Goal: Task Accomplishment & Management: Use online tool/utility

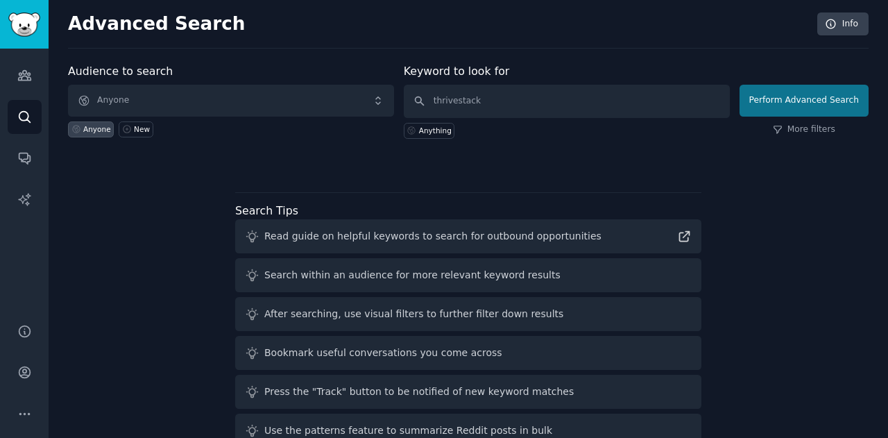
type input "thrivestack"
click at [857, 203] on div "Audience to search Anyone Anyone New Keyword to look for thrivestack Anything P…" at bounding box center [468, 258] width 800 height 390
click at [806, 103] on button "Perform Advanced Search" at bounding box center [803, 101] width 129 height 32
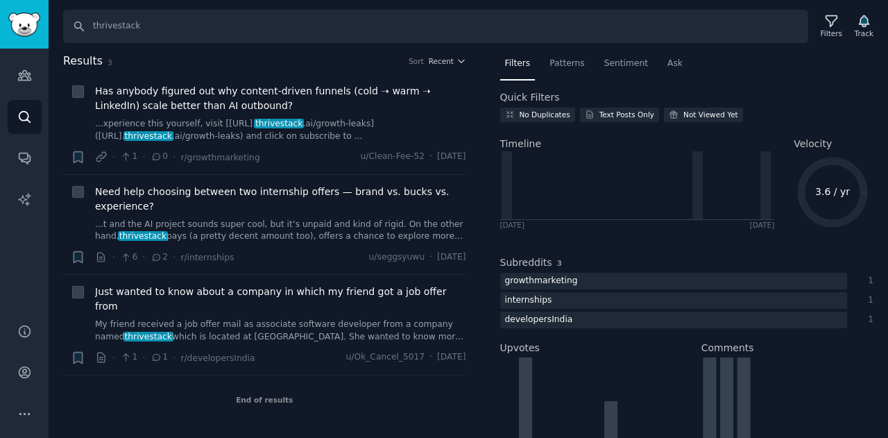
click at [854, 99] on div "Quick Filters" at bounding box center [687, 97] width 374 height 15
click at [865, 16] on icon "button" at bounding box center [863, 21] width 10 height 11
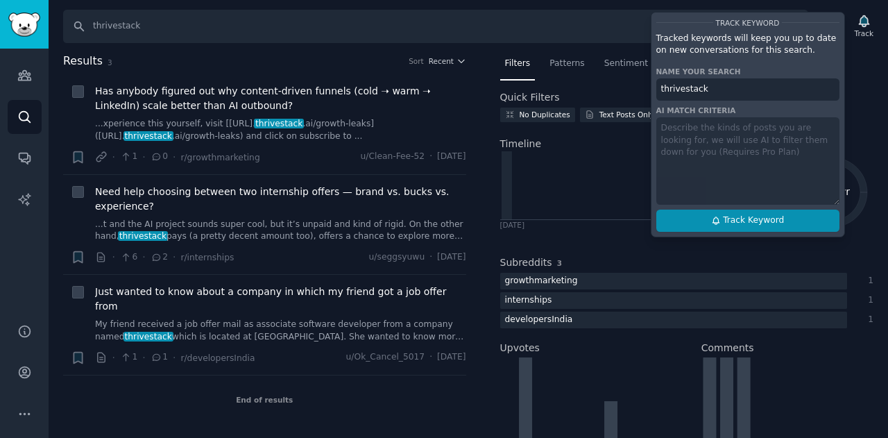
click at [772, 224] on span "Track Keyword" at bounding box center [753, 220] width 61 height 12
type input "thrivestack"
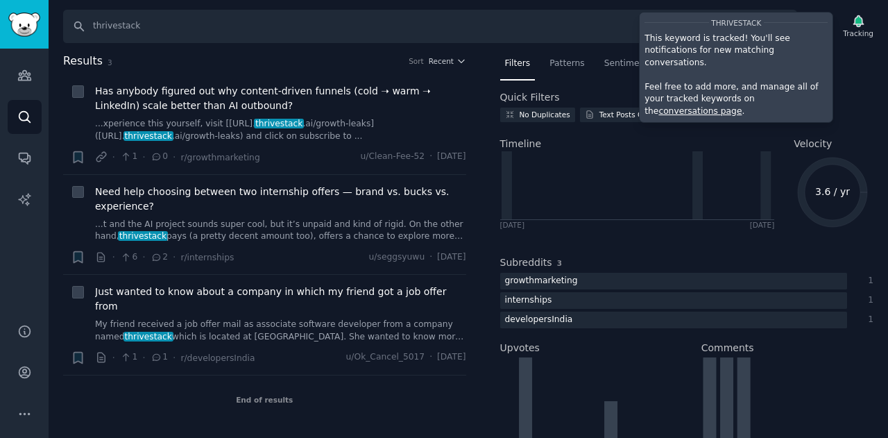
click at [848, 113] on div "No Duplicates Text Posts Only Not Viewed Yet" at bounding box center [687, 116] width 374 height 19
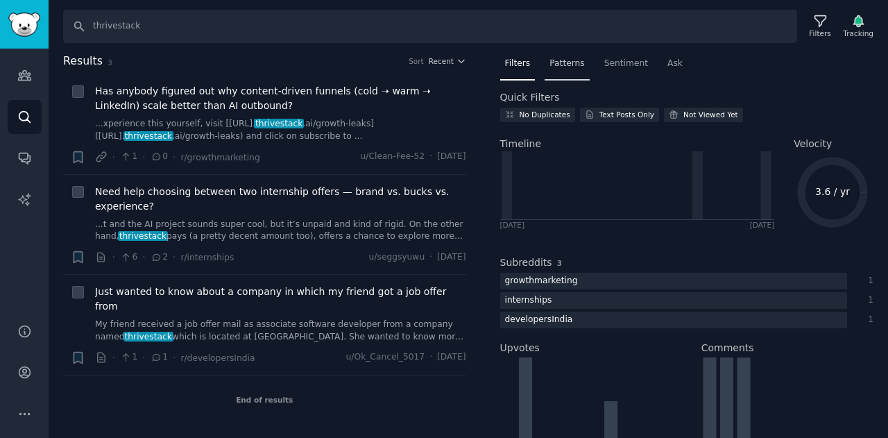
click at [562, 60] on span "Patterns" at bounding box center [566, 64] width 35 height 12
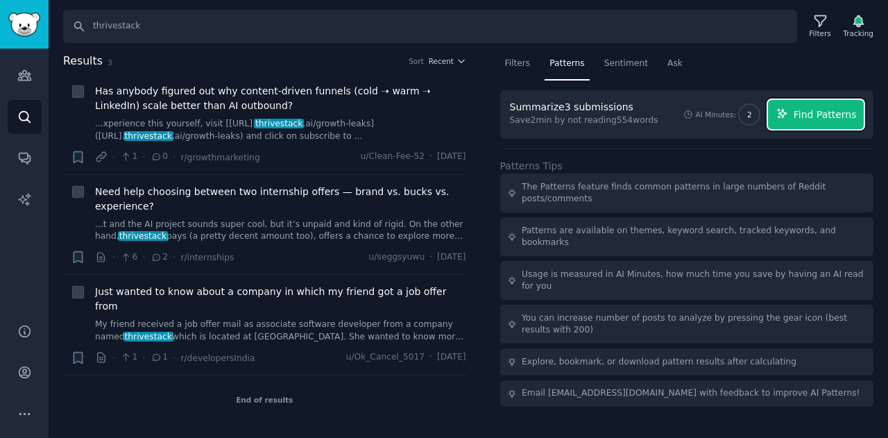
click at [825, 110] on span "Find Patterns" at bounding box center [824, 114] width 63 height 15
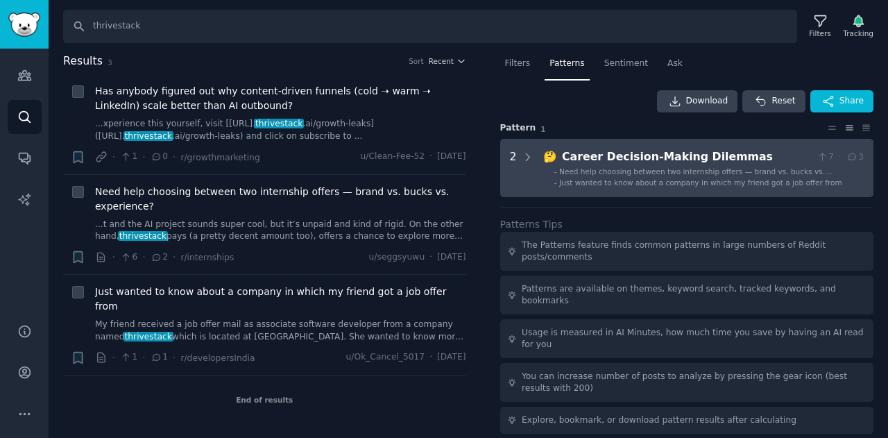
click at [655, 187] on Dilemmas "2 🤔 Career Decision-Making Dilemmas 7 · 3 - Need help choosing between two inte…" at bounding box center [687, 168] width 374 height 58
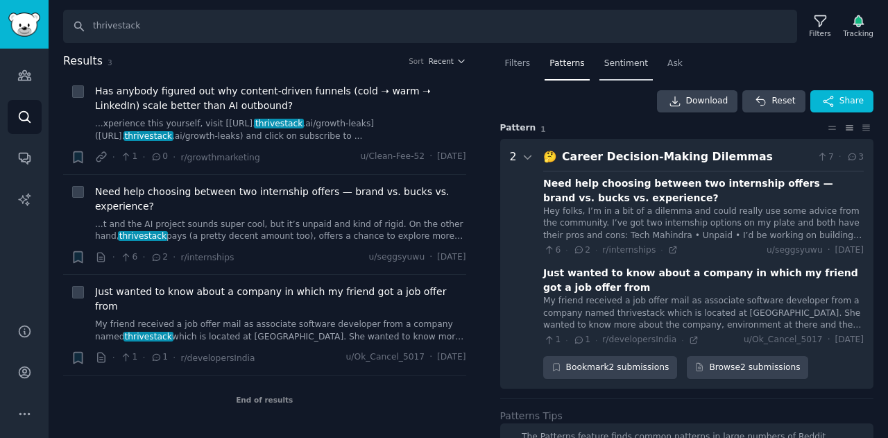
click at [623, 62] on span "Sentiment" at bounding box center [626, 64] width 44 height 12
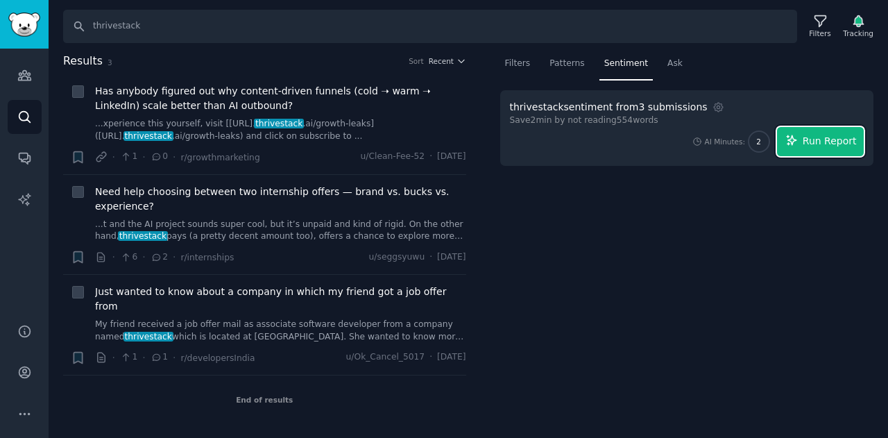
click at [807, 148] on button "Run Report" at bounding box center [820, 141] width 87 height 29
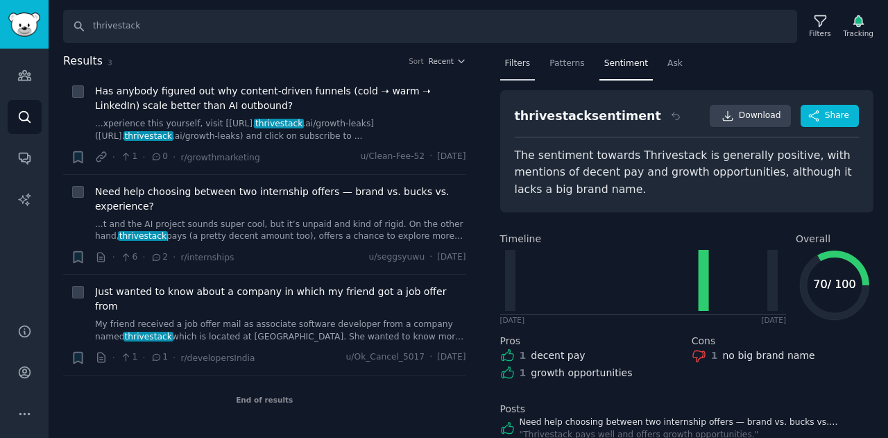
click at [513, 63] on span "Filters" at bounding box center [518, 64] width 26 height 12
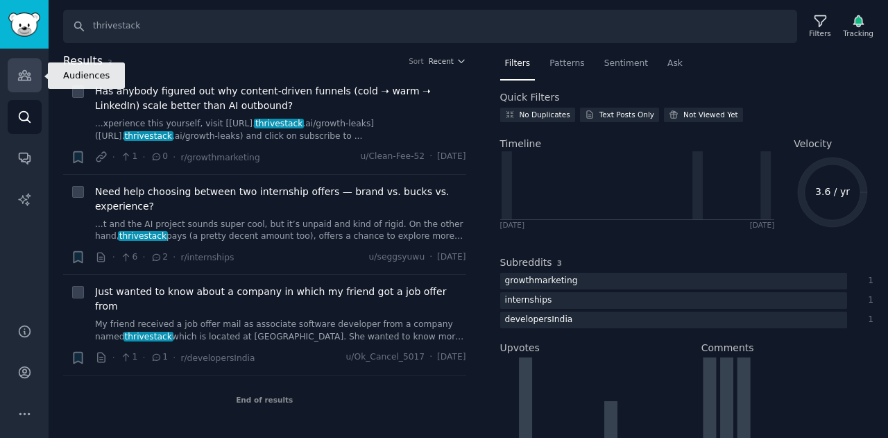
click at [24, 74] on icon "Sidebar" at bounding box center [24, 76] width 12 height 10
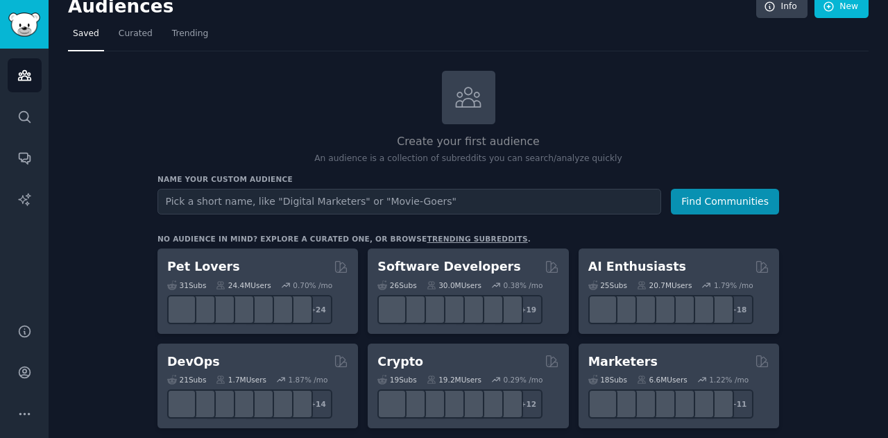
scroll to position [17, 0]
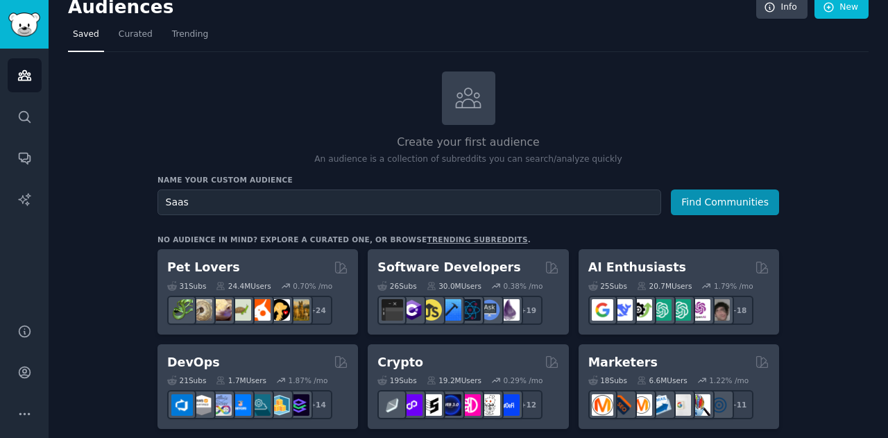
type input "Saas"
click at [705, 185] on div "Name your custom audience Audience Name Saas Find Communities" at bounding box center [467, 195] width 621 height 40
click at [707, 193] on button "Find Communities" at bounding box center [725, 202] width 108 height 26
